Goal: Find specific page/section: Find specific page/section

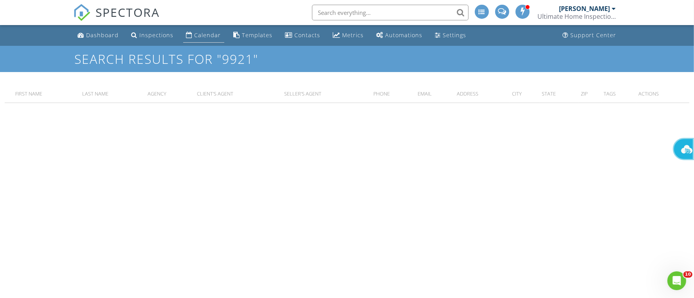
click at [202, 32] on div "Calendar" at bounding box center [207, 34] width 27 height 7
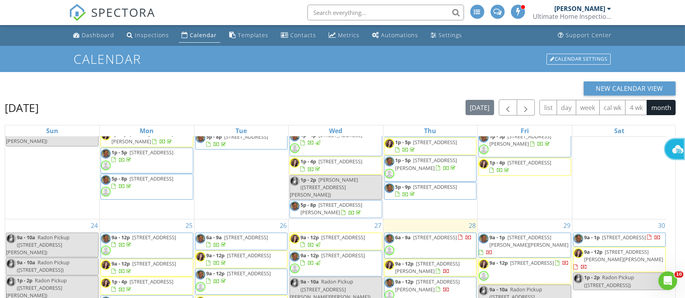
scroll to position [713, 0]
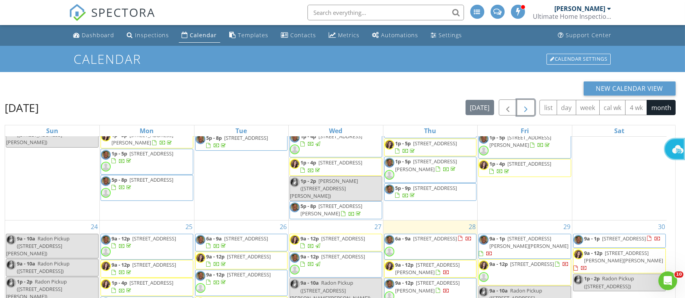
click at [523, 109] on span "button" at bounding box center [525, 107] width 9 height 9
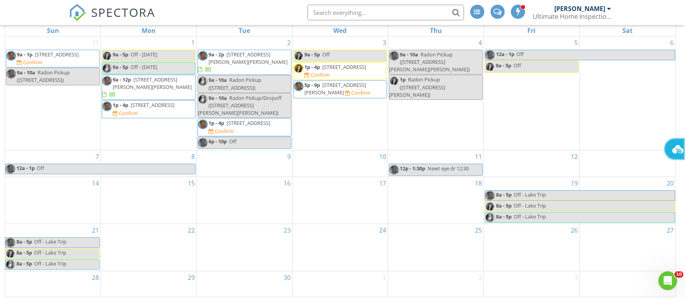
scroll to position [104, 0]
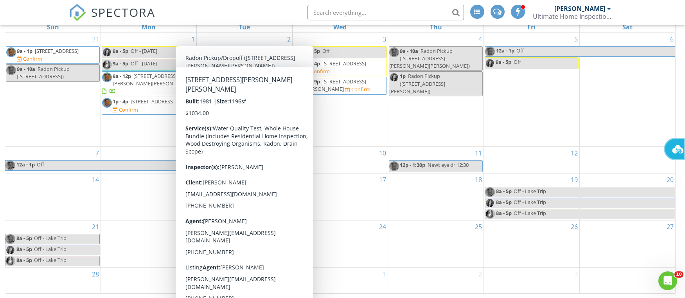
click at [312, 7] on input "text" at bounding box center [386, 13] width 157 height 16
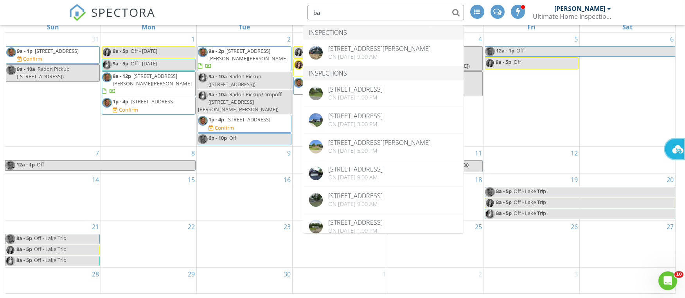
type input "b"
